Goal: Book appointment/travel/reservation

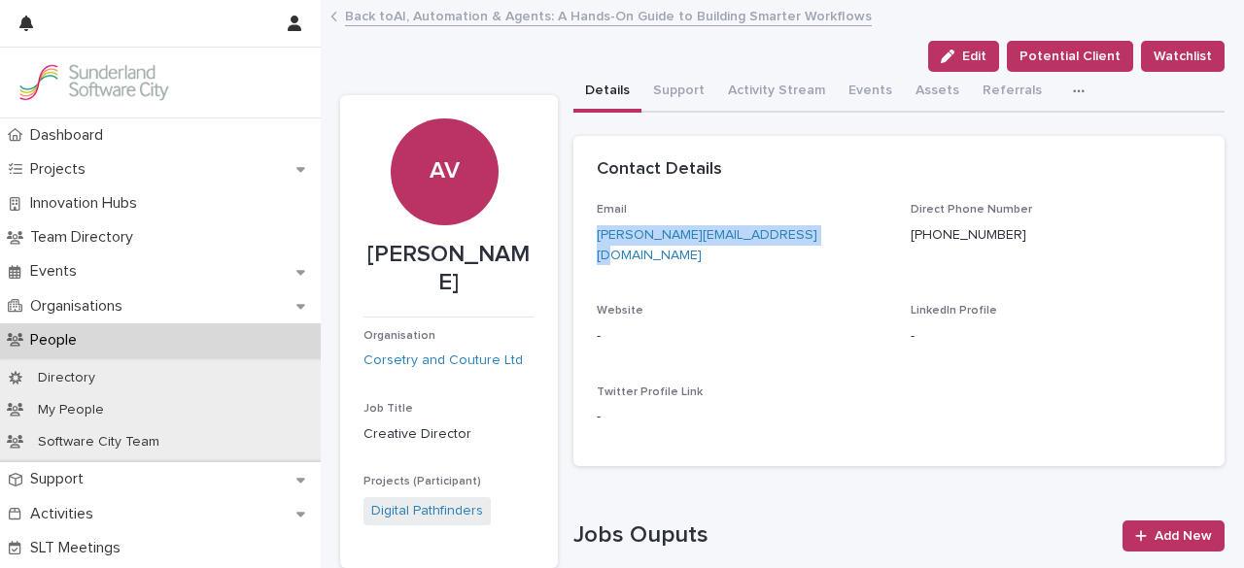
click at [648, 15] on link "Back to AI, Automation & Agents: A Hands-On Guide to Building Smarter Workflows" at bounding box center [608, 15] width 527 height 22
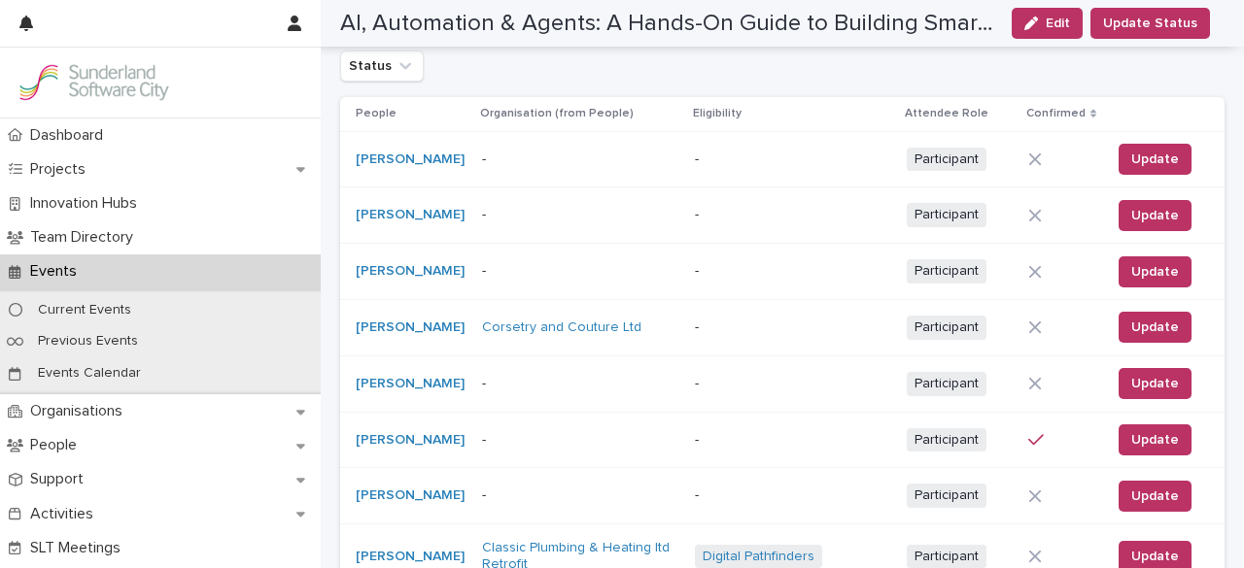
scroll to position [389, 0]
click at [520, 158] on p "-" at bounding box center [579, 159] width 194 height 17
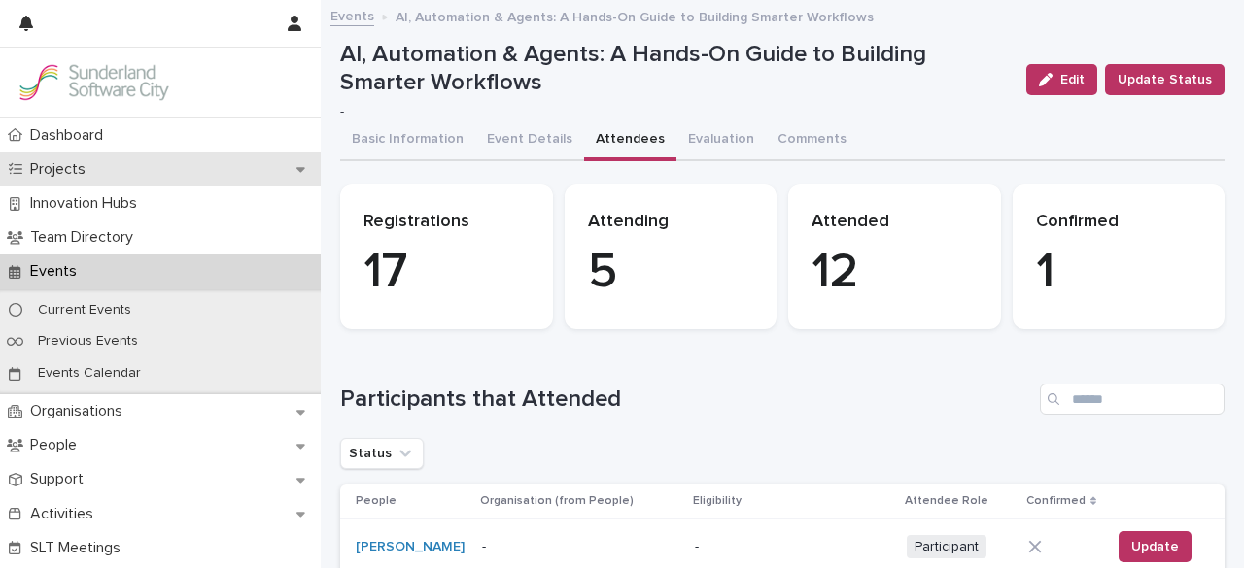
click at [91, 178] on p "Projects" at bounding box center [61, 169] width 79 height 18
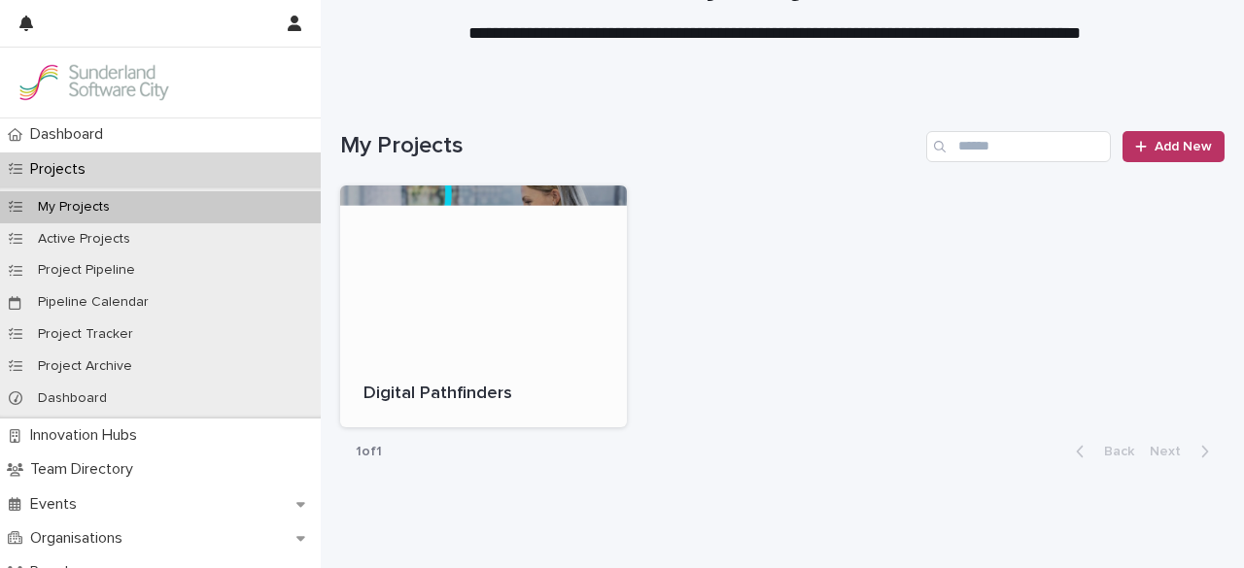
scroll to position [109, 0]
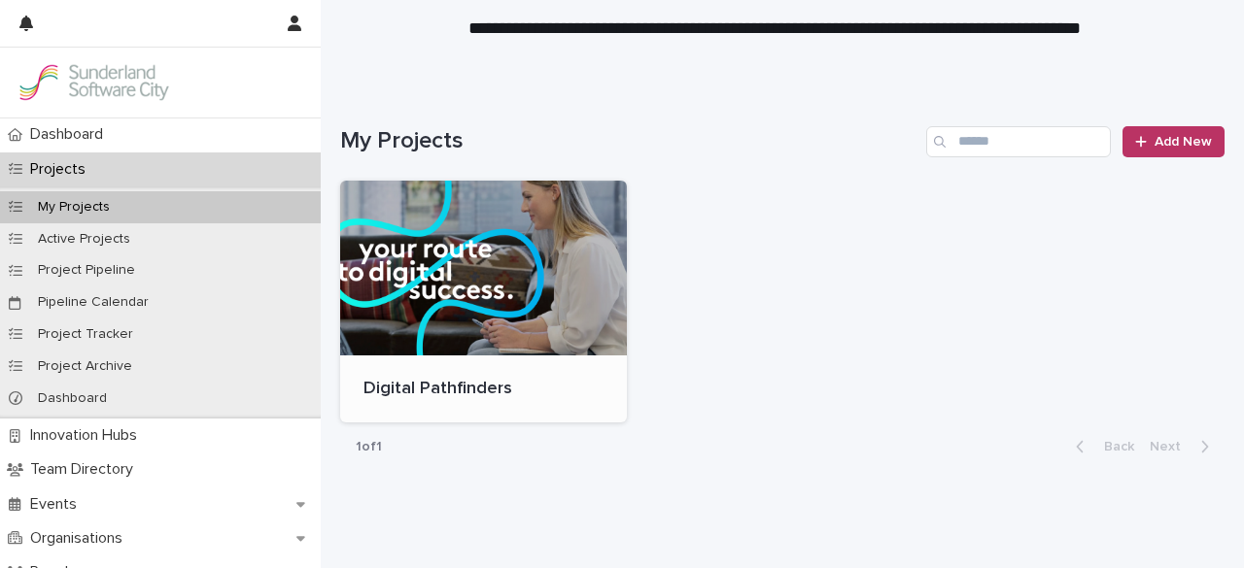
click at [520, 279] on div at bounding box center [483, 268] width 287 height 175
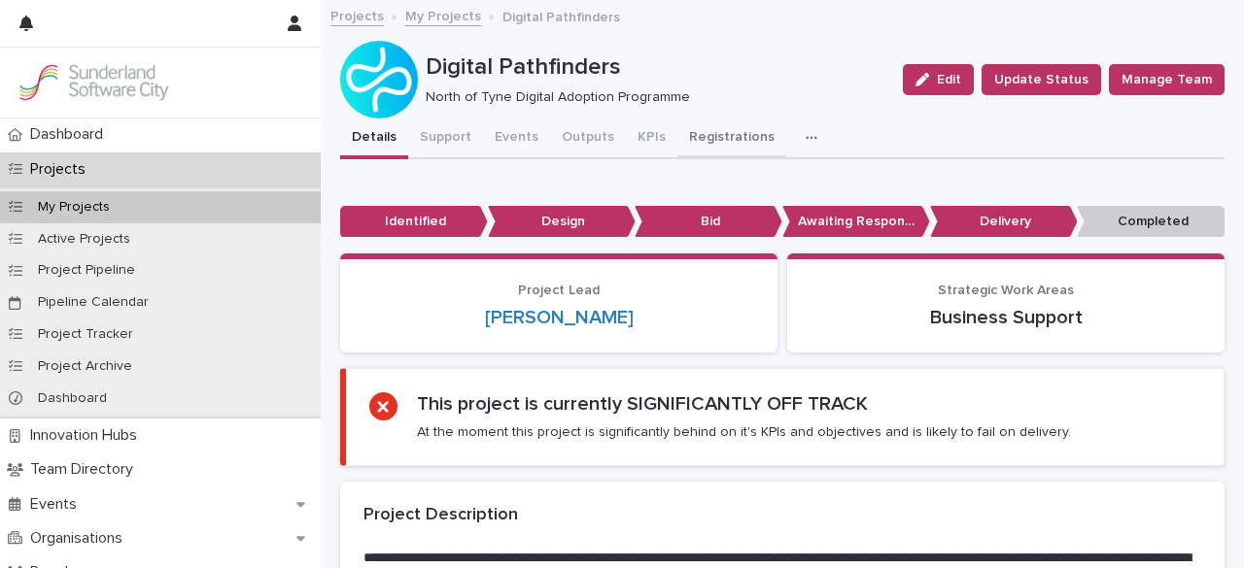
click at [699, 140] on button "Registrations" at bounding box center [731, 139] width 109 height 41
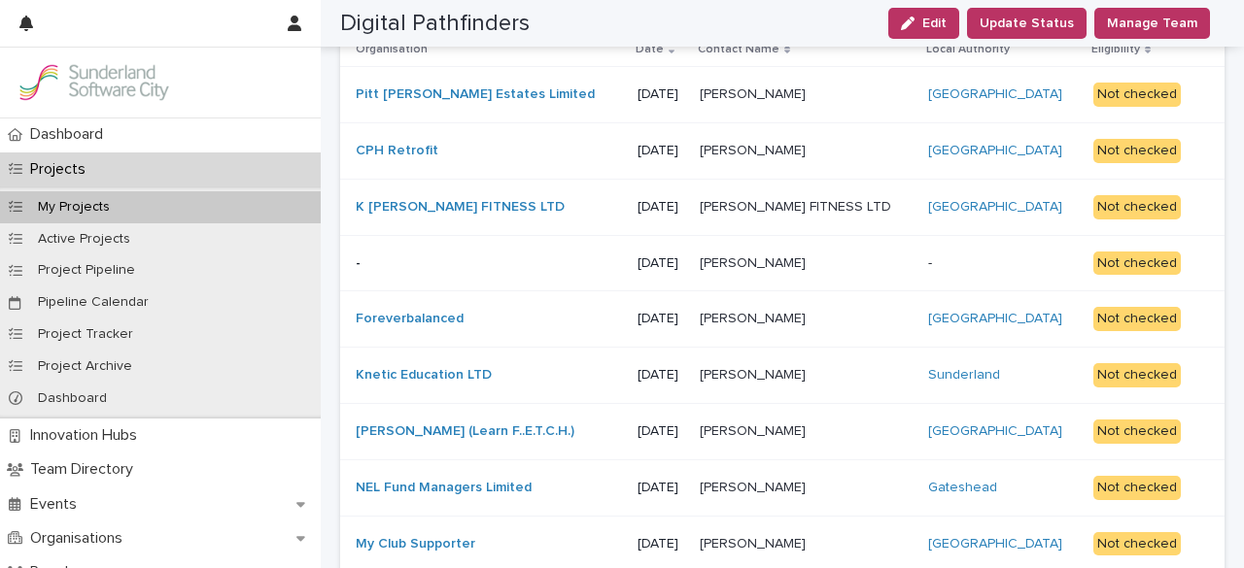
scroll to position [203, 0]
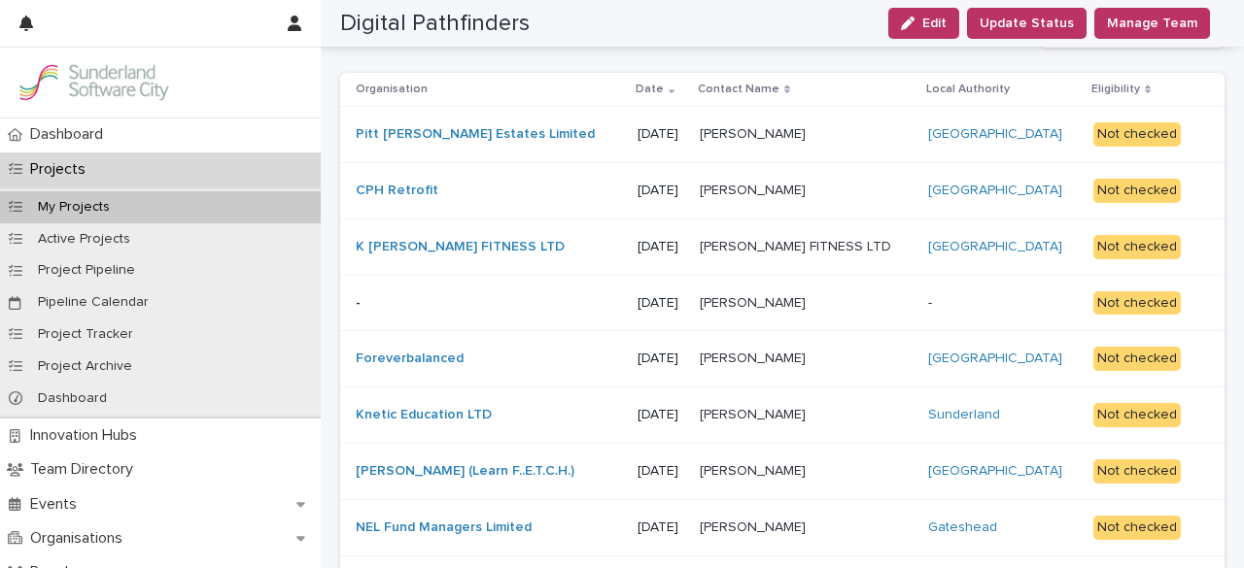
click at [708, 193] on p "[PERSON_NAME]" at bounding box center [755, 189] width 110 height 20
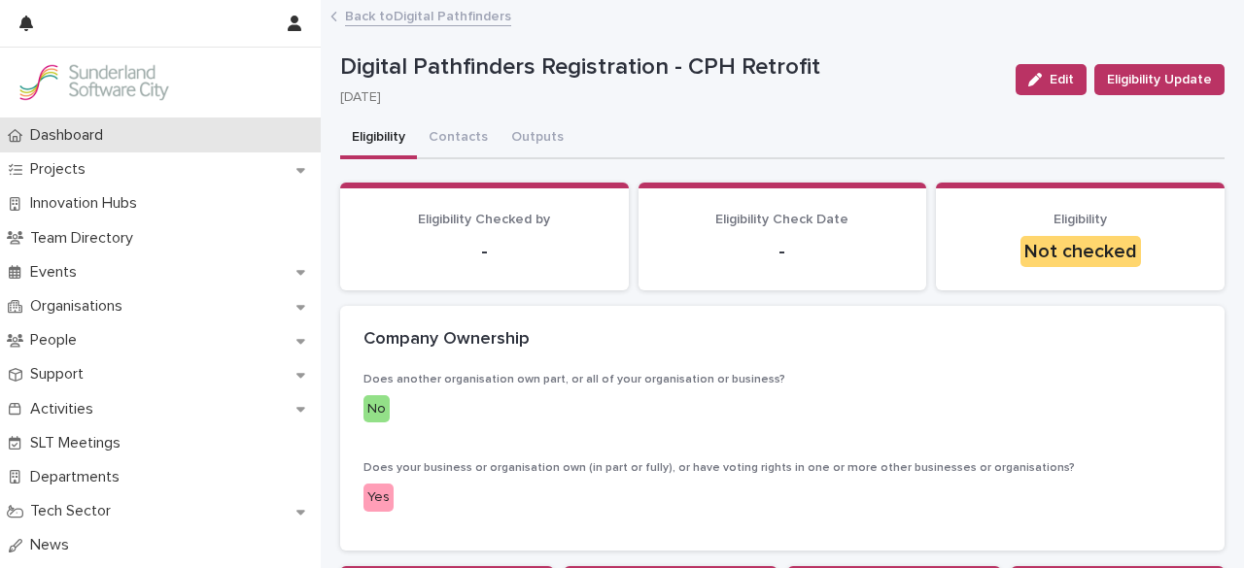
click at [72, 143] on p "Dashboard" at bounding box center [70, 135] width 96 height 18
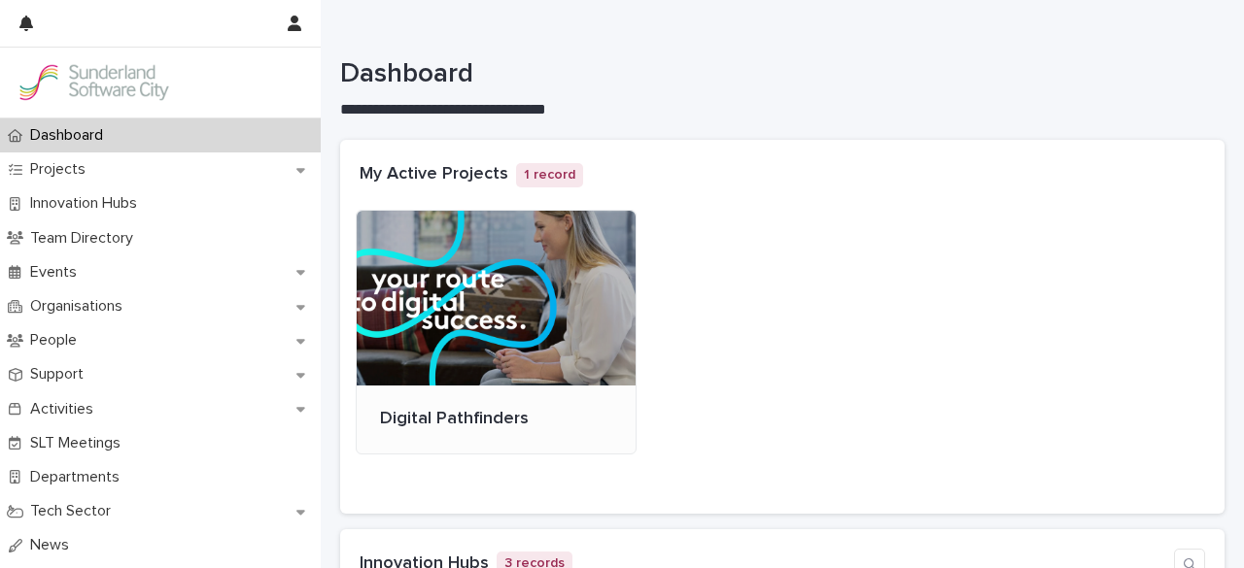
click at [515, 285] on div at bounding box center [496, 298] width 279 height 175
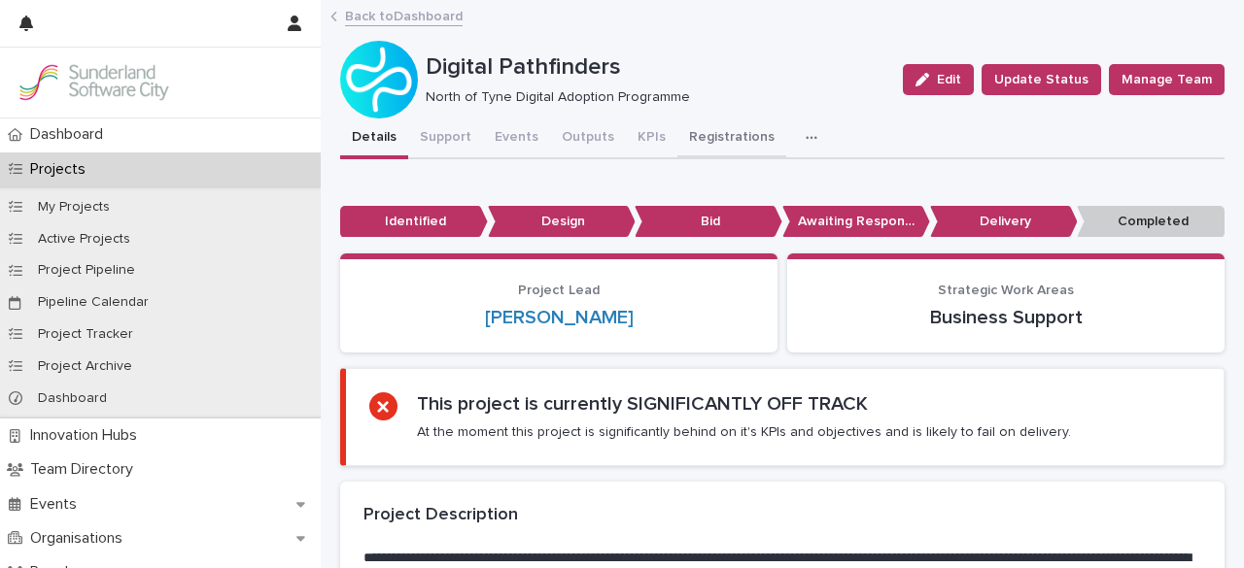
click at [722, 138] on button "Registrations" at bounding box center [731, 139] width 109 height 41
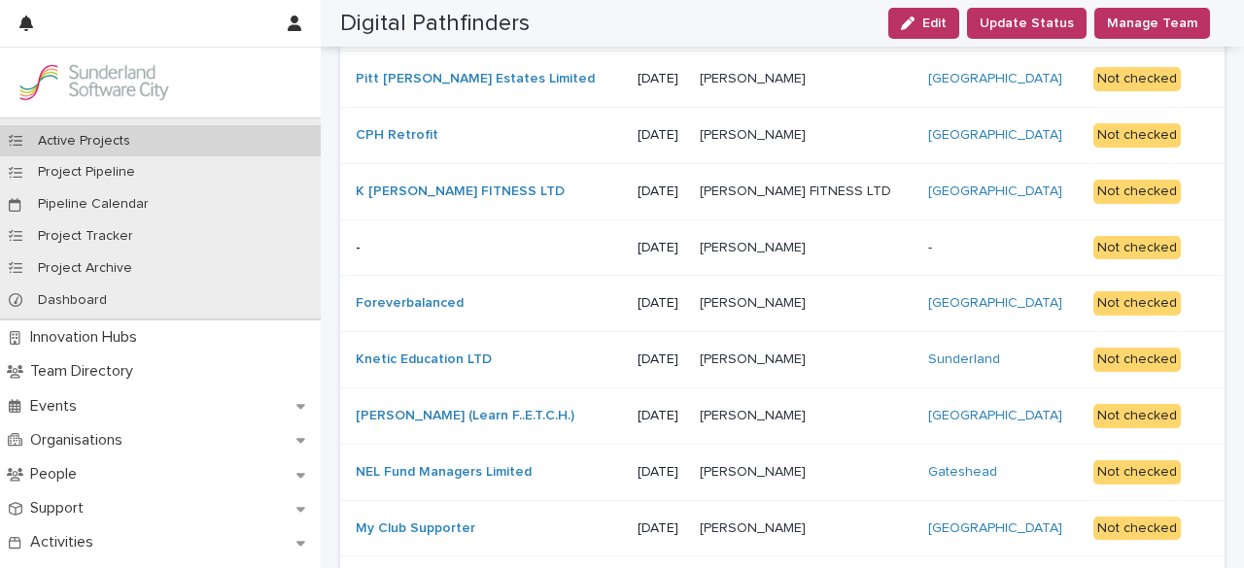
scroll to position [101, 0]
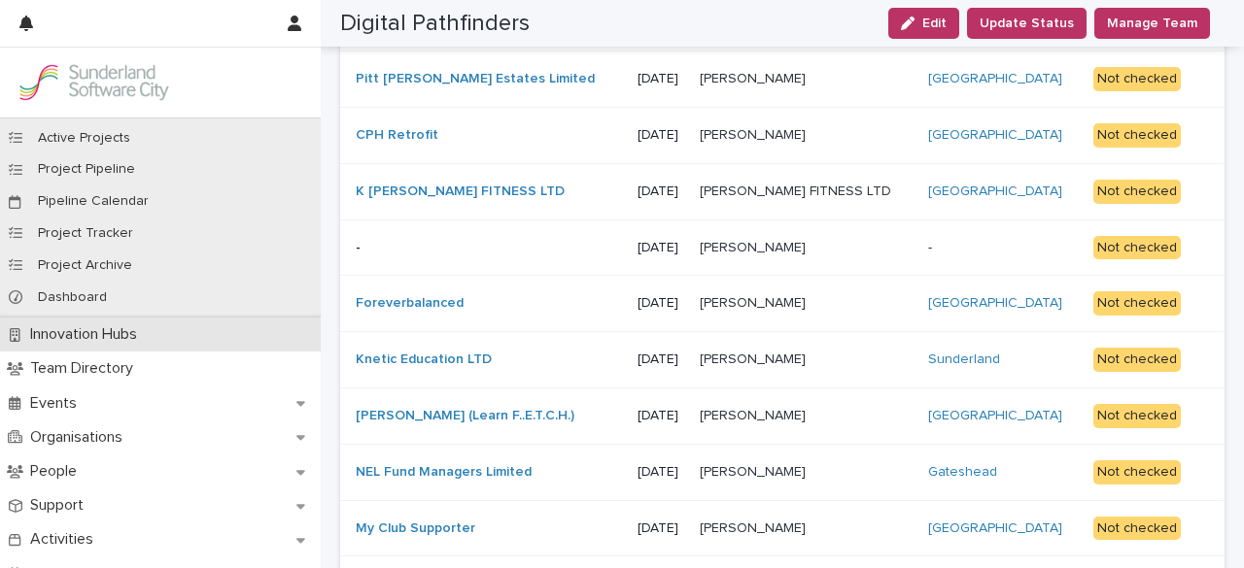
click at [81, 330] on p "Innovation Hubs" at bounding box center [87, 334] width 130 height 18
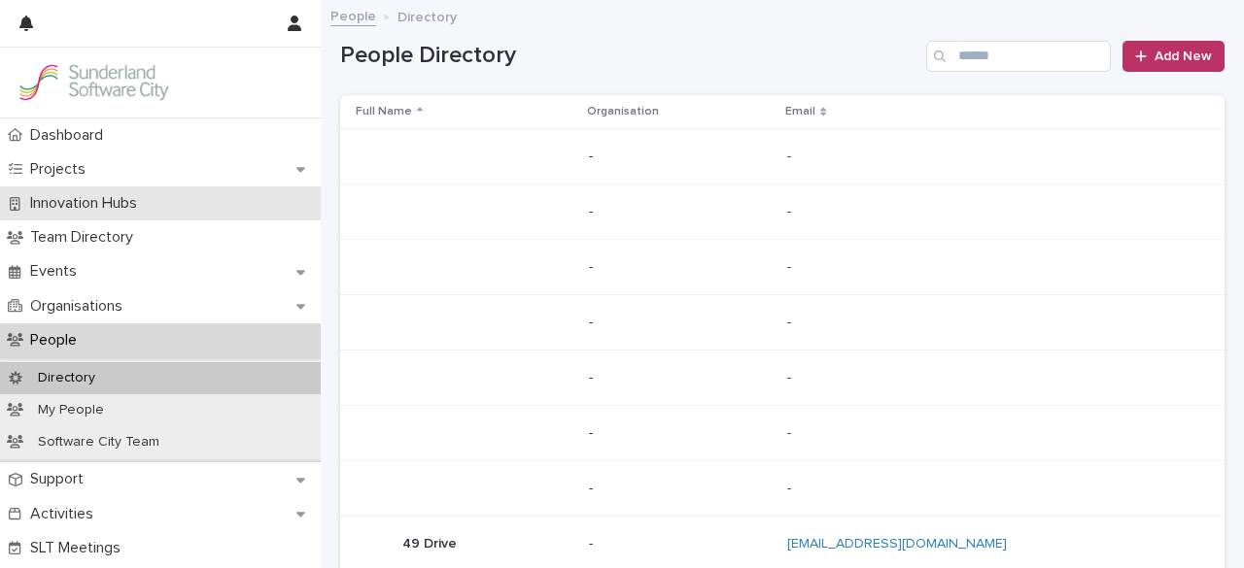
click at [134, 215] on div "Innovation Hubs" at bounding box center [160, 204] width 321 height 34
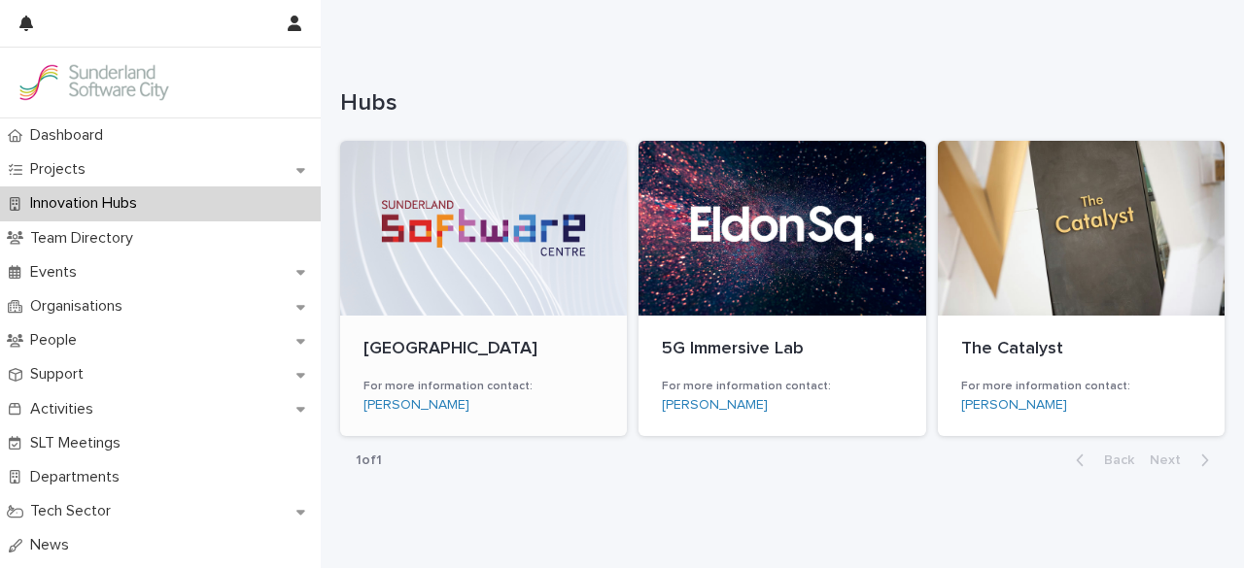
scroll to position [156, 0]
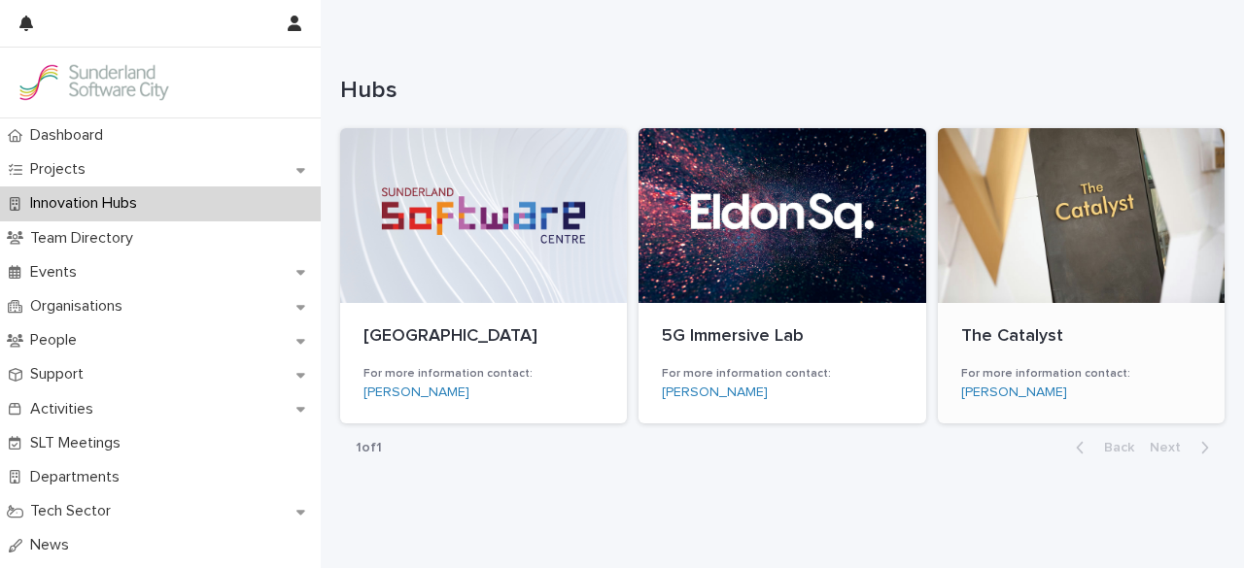
click at [1055, 246] on div at bounding box center [1081, 215] width 287 height 175
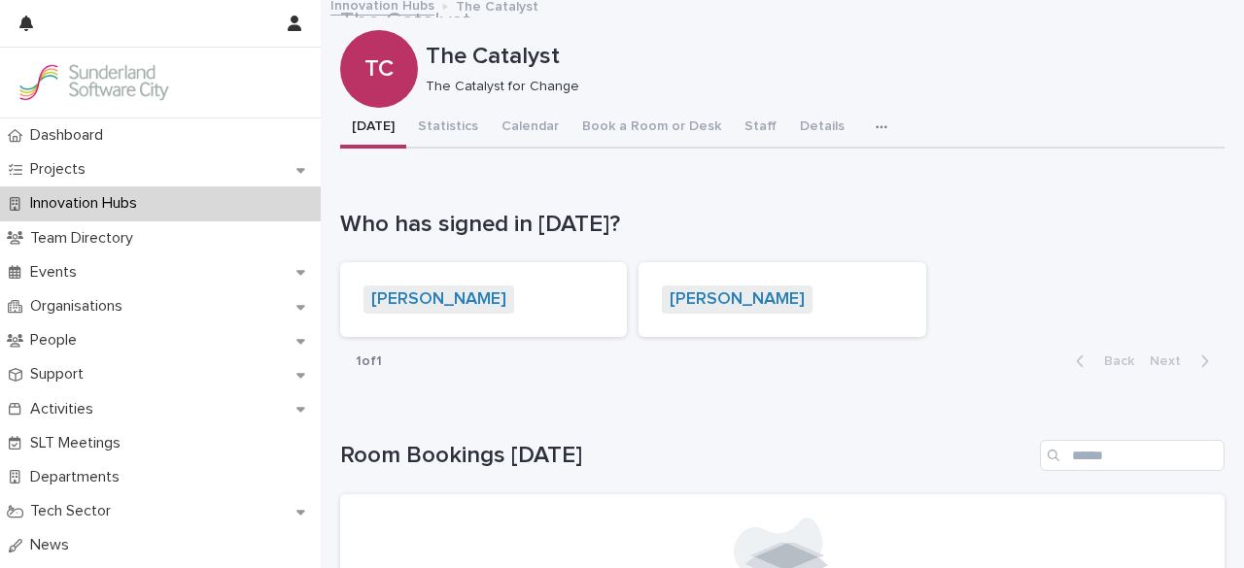
scroll to position [11, 0]
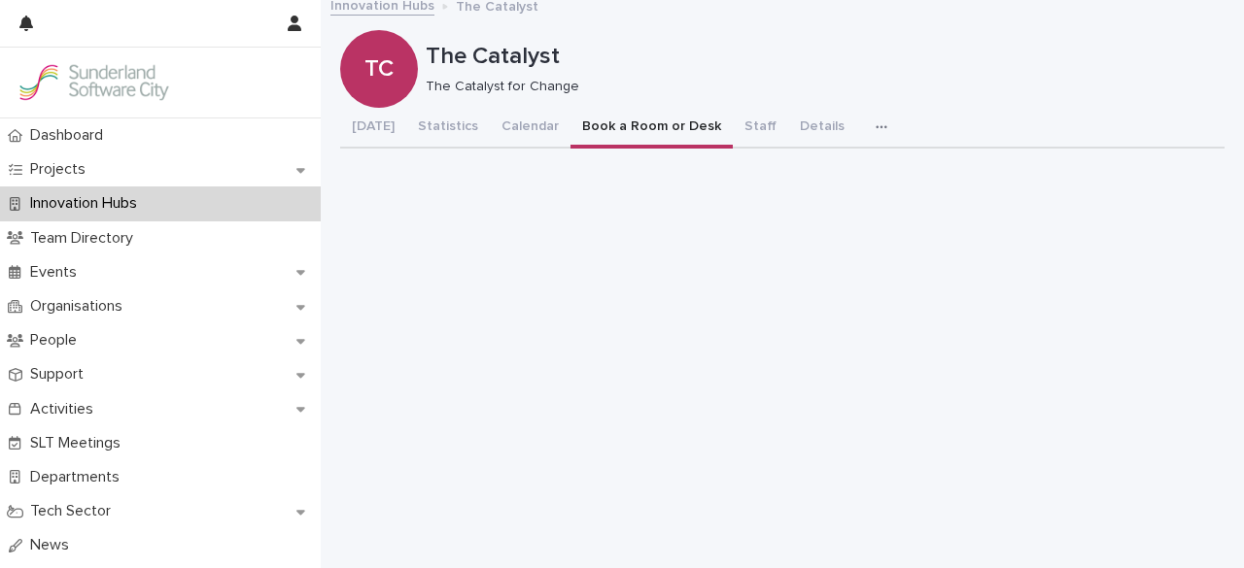
click at [652, 129] on button "Book a Room or Desk" at bounding box center [651, 128] width 162 height 41
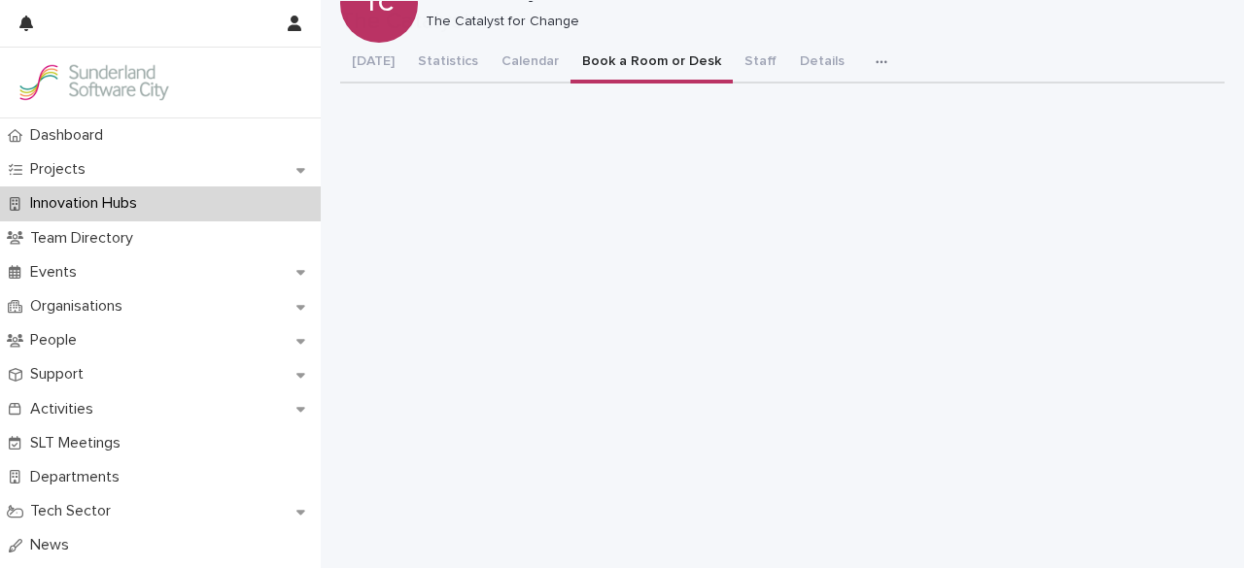
scroll to position [207, 0]
